Goal: Find specific page/section: Find specific page/section

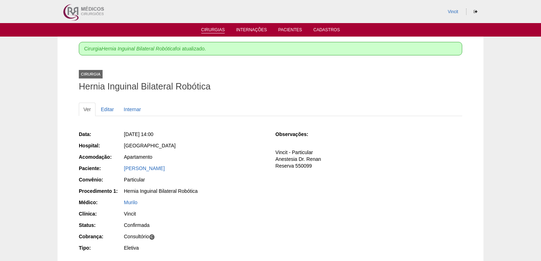
click at [206, 29] on link "Cirurgias" at bounding box center [213, 30] width 24 height 6
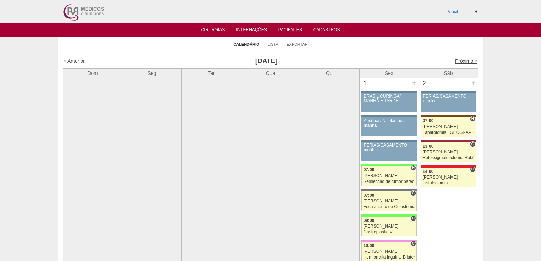
click at [460, 61] on link "Próximo »" at bounding box center [466, 61] width 22 height 6
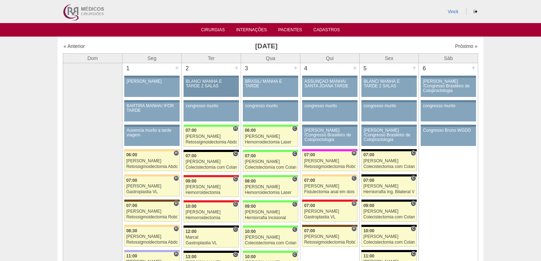
click at [211, 89] on link "86886 Cirurgias RR BLANC/ MANHÃ E TARDE 2 SALAS Paciente não informado Convênio…" at bounding box center [211, 87] width 55 height 19
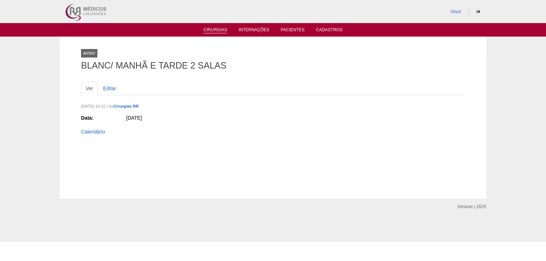
click at [217, 29] on link "Cirurgias" at bounding box center [215, 30] width 24 height 6
